Goal: Check status: Check status

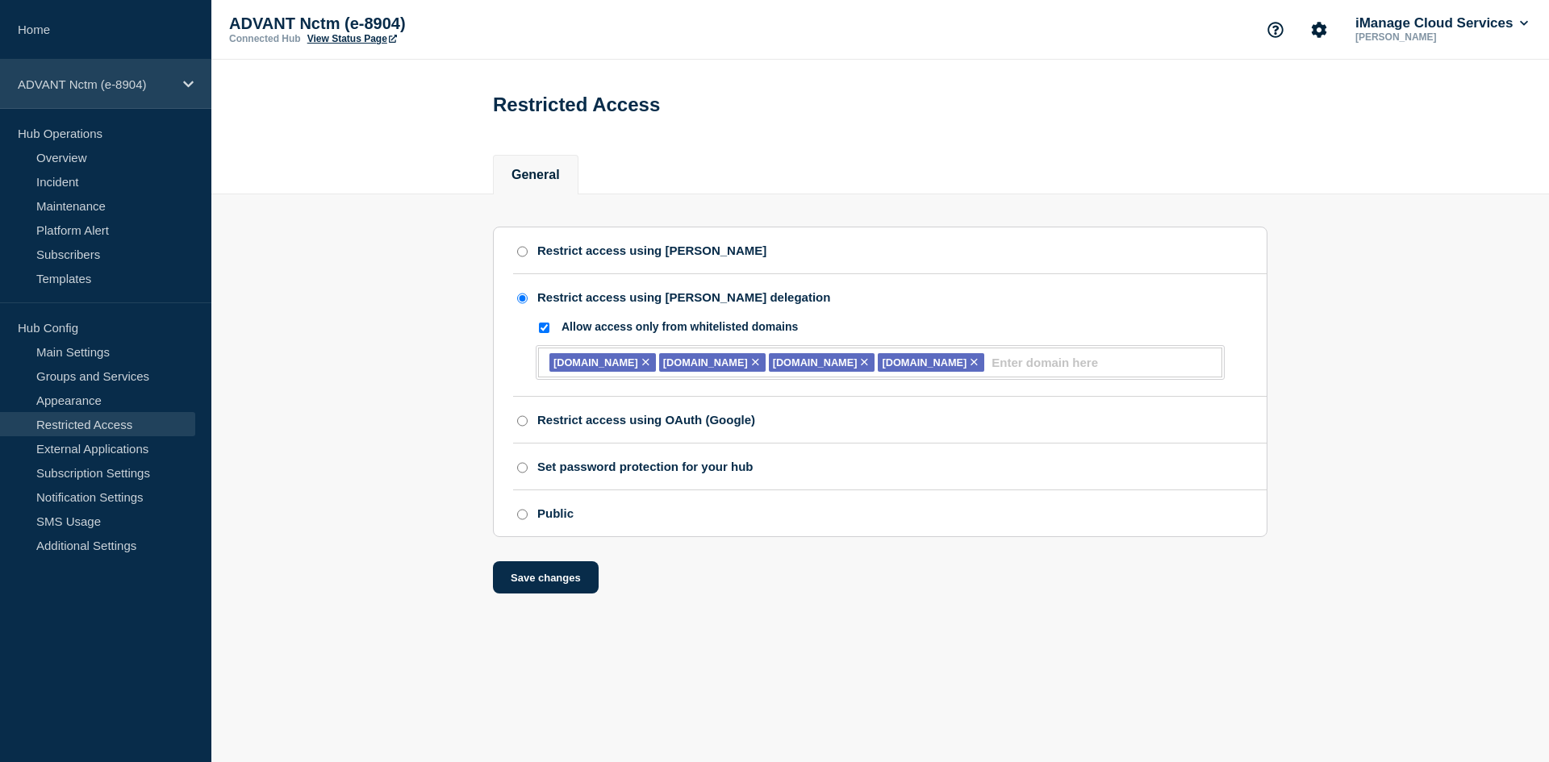
click at [80, 74] on div "ADVANT Nctm (e-8904)" at bounding box center [105, 84] width 211 height 49
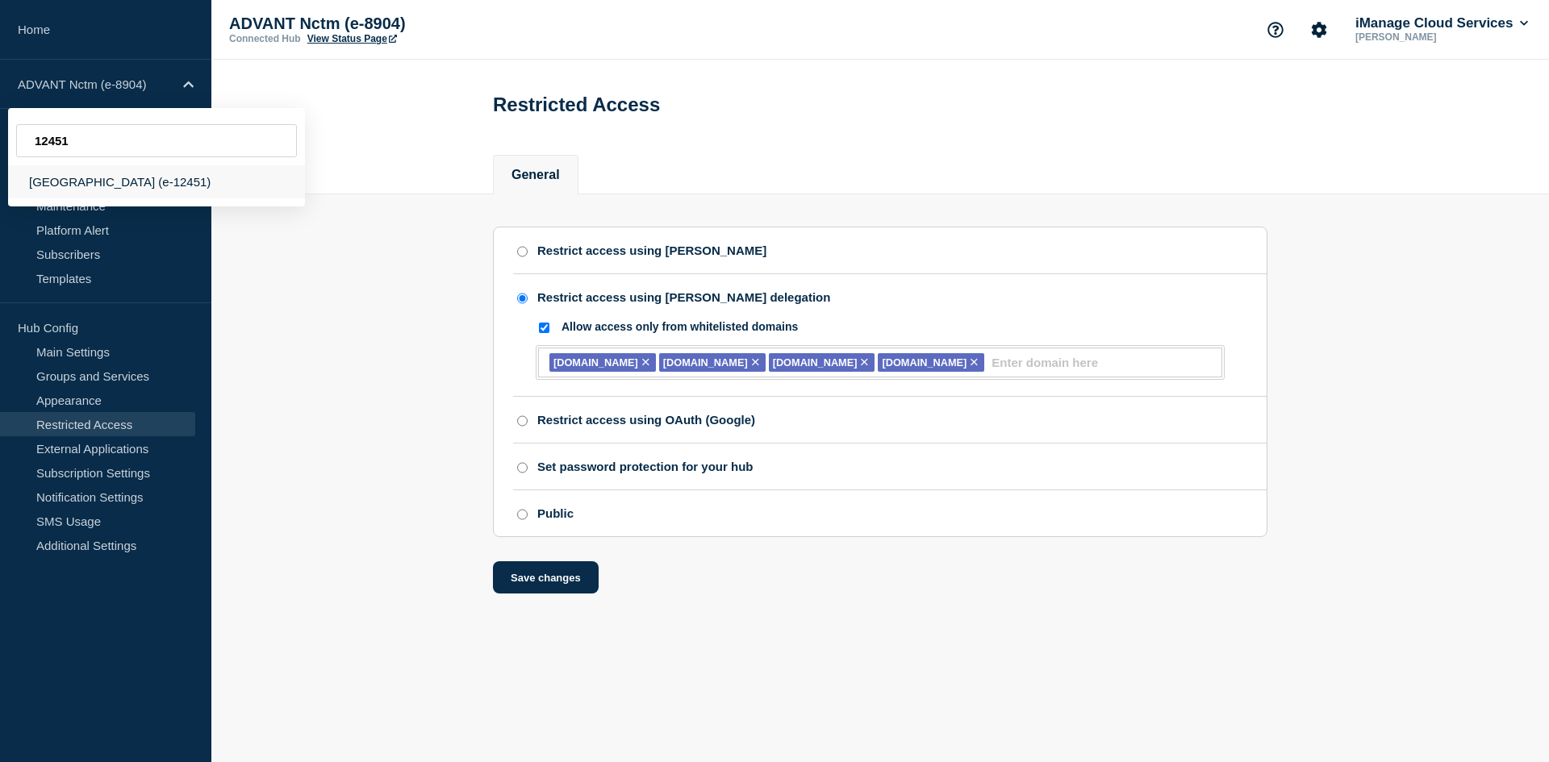
type input "12451"
click at [143, 186] on div "[GEOGRAPHIC_DATA] (e-12451)" at bounding box center [156, 181] width 297 height 33
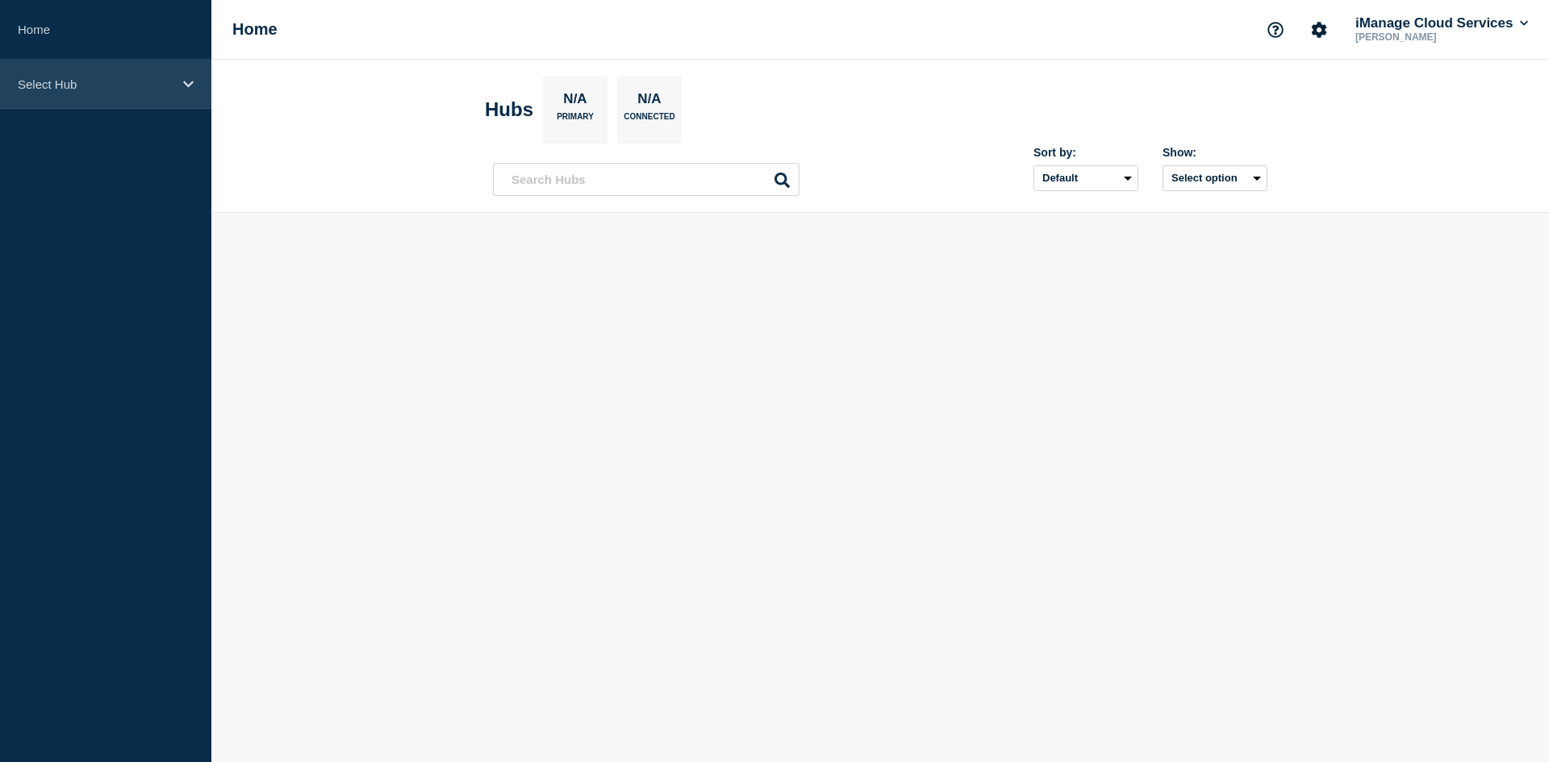
click at [97, 90] on p "Select Hub" at bounding box center [95, 84] width 155 height 14
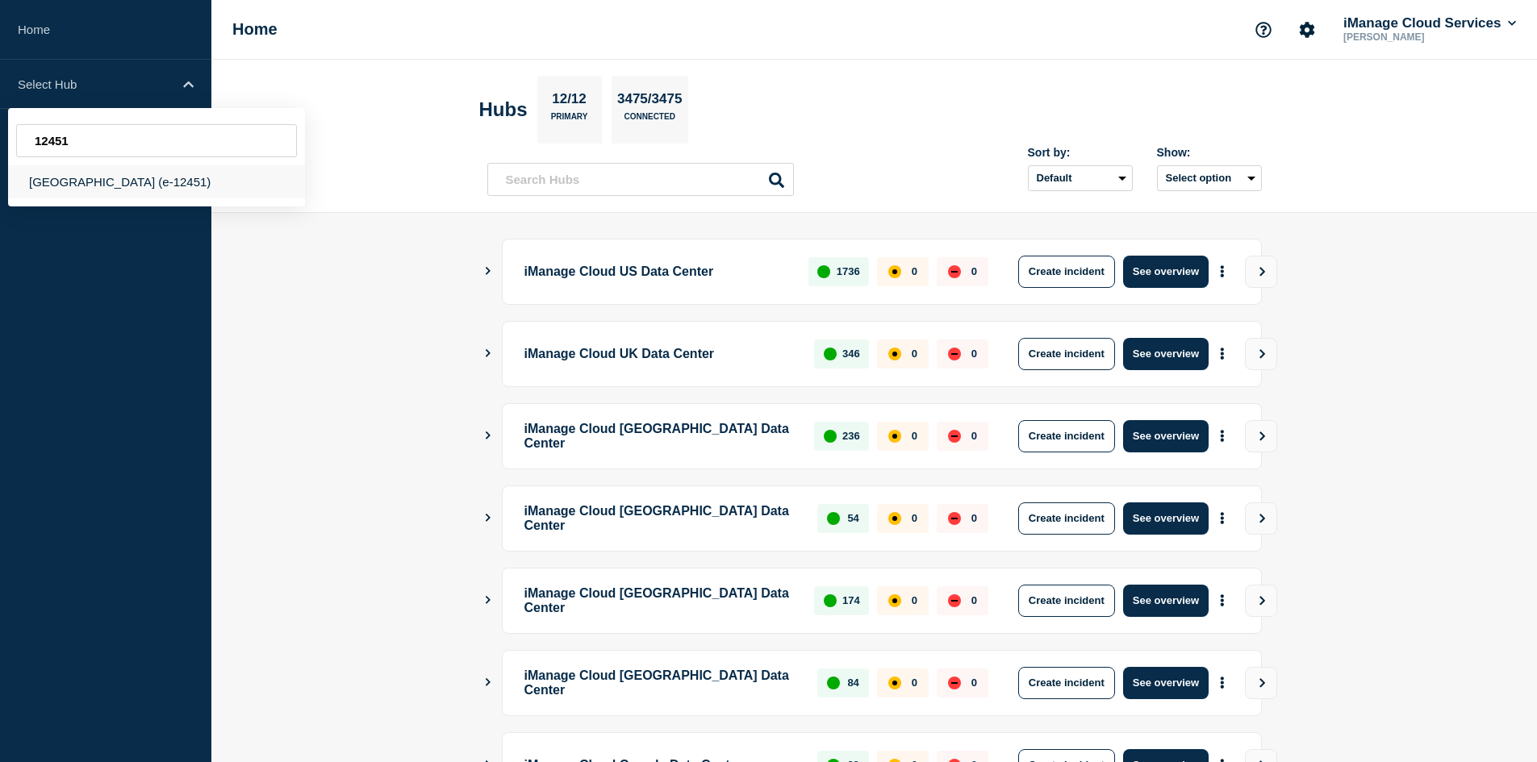
type input "12451"
click at [196, 186] on div "[GEOGRAPHIC_DATA] (e-12451)" at bounding box center [156, 181] width 297 height 33
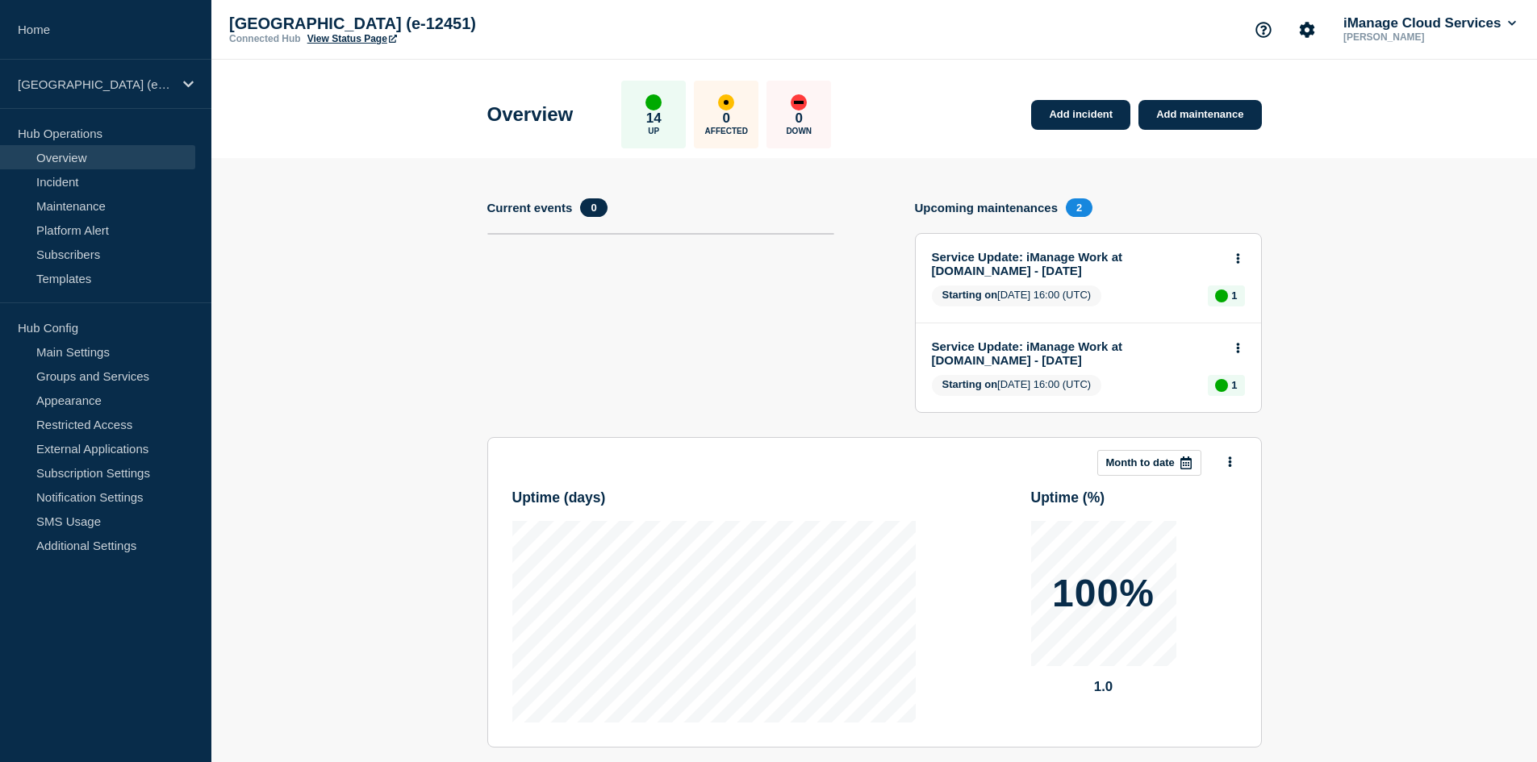
click at [332, 38] on link "View Status Page" at bounding box center [352, 38] width 90 height 11
click at [89, 86] on p "[GEOGRAPHIC_DATA] (e-12451)" at bounding box center [95, 84] width 155 height 14
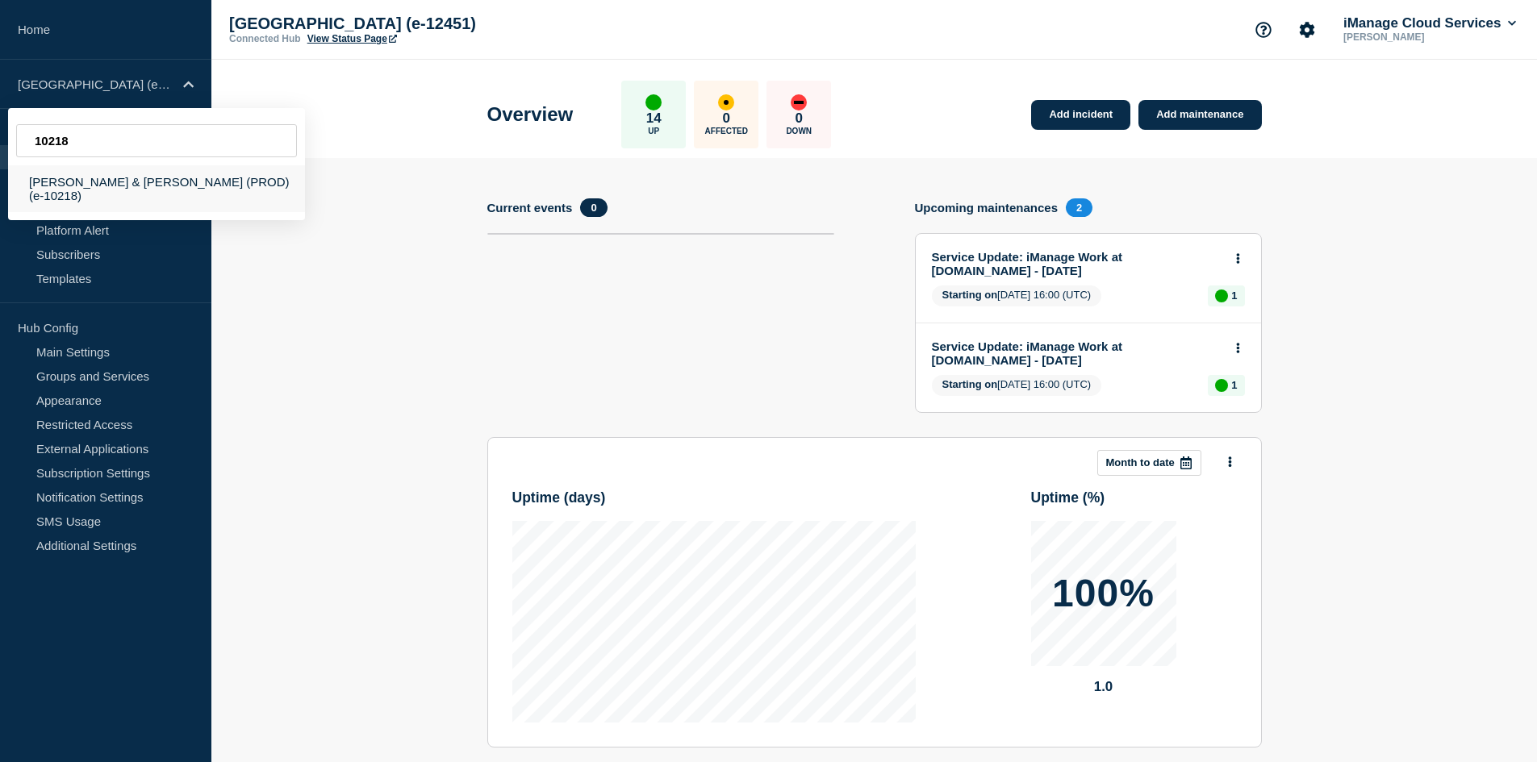
type input "10218"
click at [138, 186] on div "[PERSON_NAME] & [PERSON_NAME] (PROD) (e-10218)" at bounding box center [156, 188] width 297 height 47
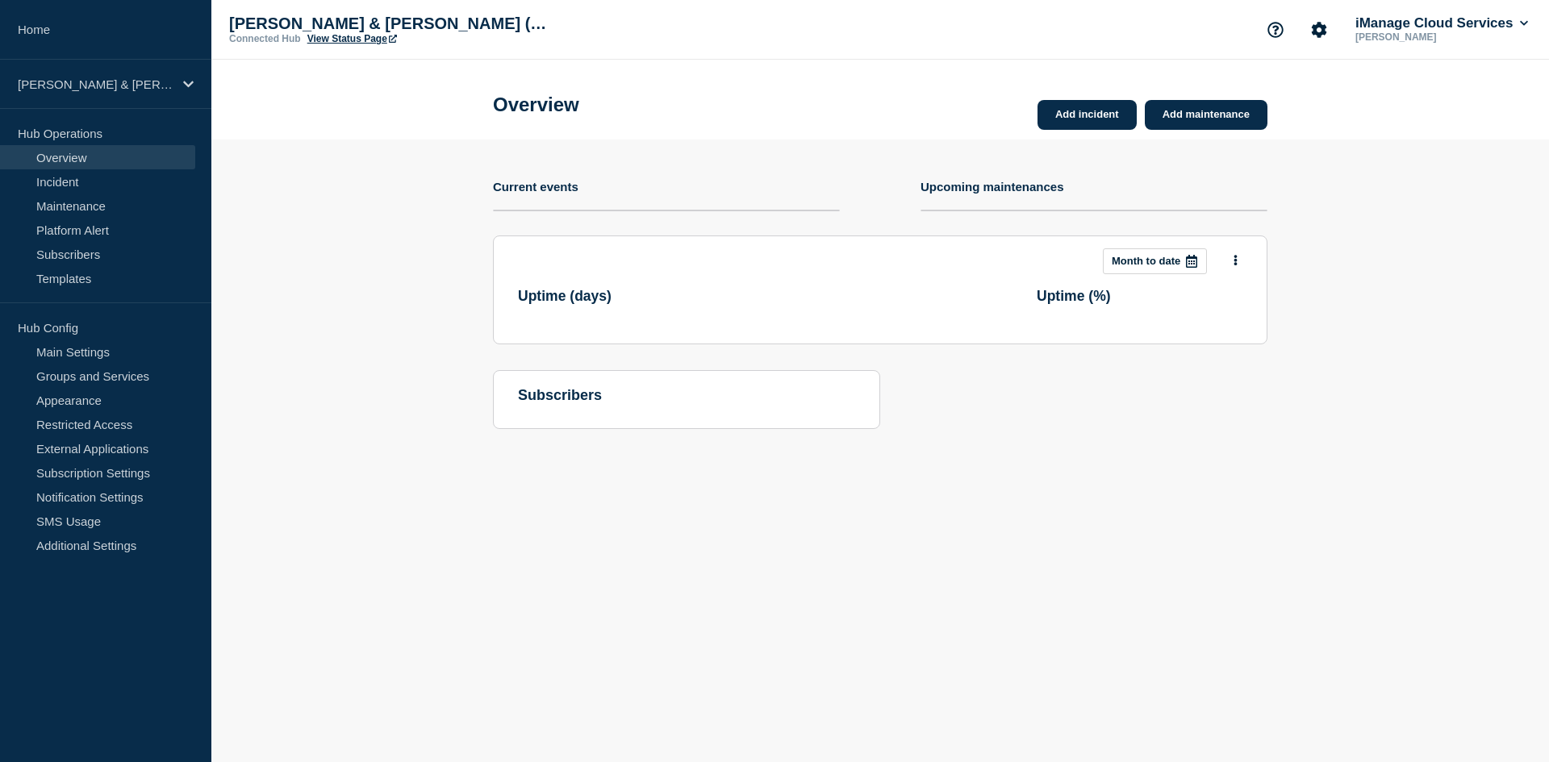
click at [357, 40] on link "View Status Page" at bounding box center [352, 38] width 90 height 11
